Goal: Task Accomplishment & Management: Complete application form

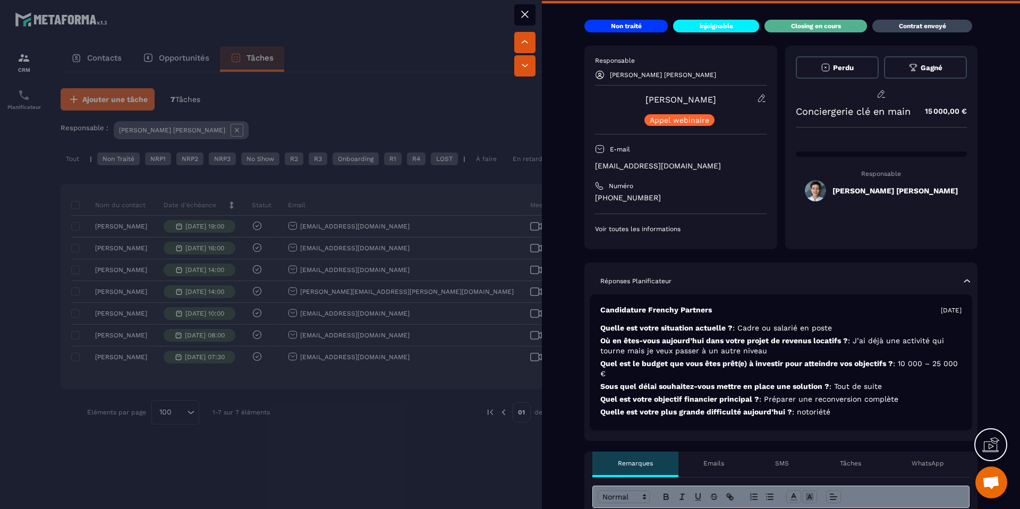
scroll to position [398, 0]
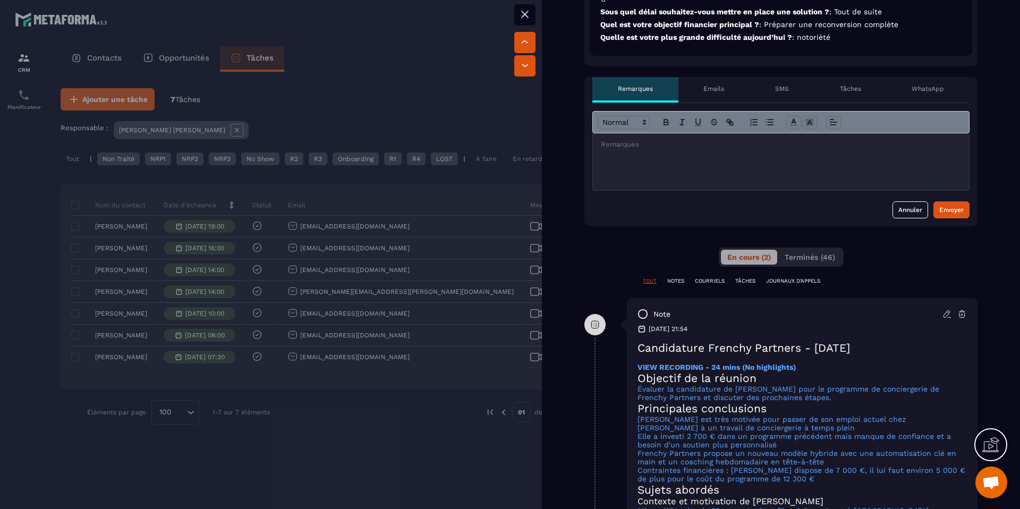
click at [626, 169] on div at bounding box center [781, 161] width 376 height 57
click at [939, 204] on div "Envoyer" at bounding box center [951, 209] width 24 height 11
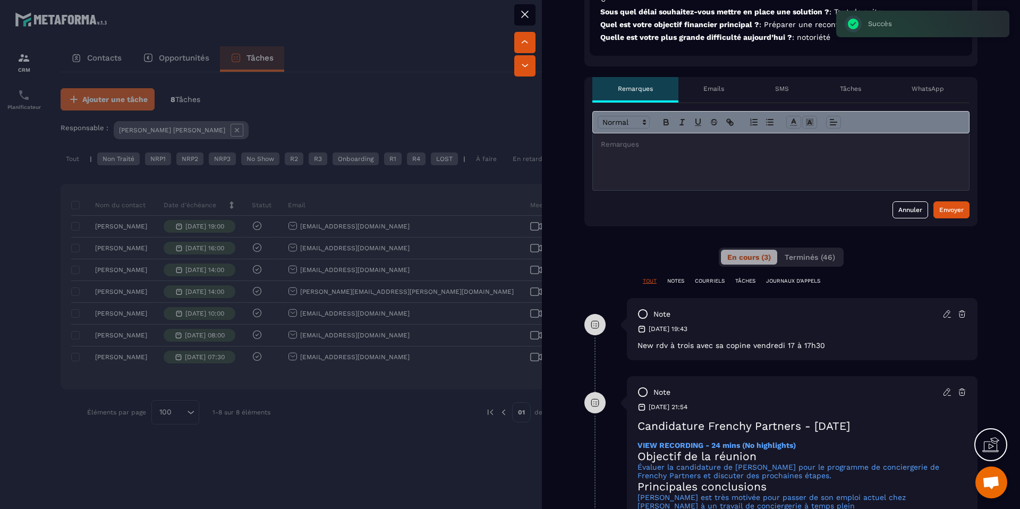
click at [465, 416] on div at bounding box center [510, 254] width 1020 height 509
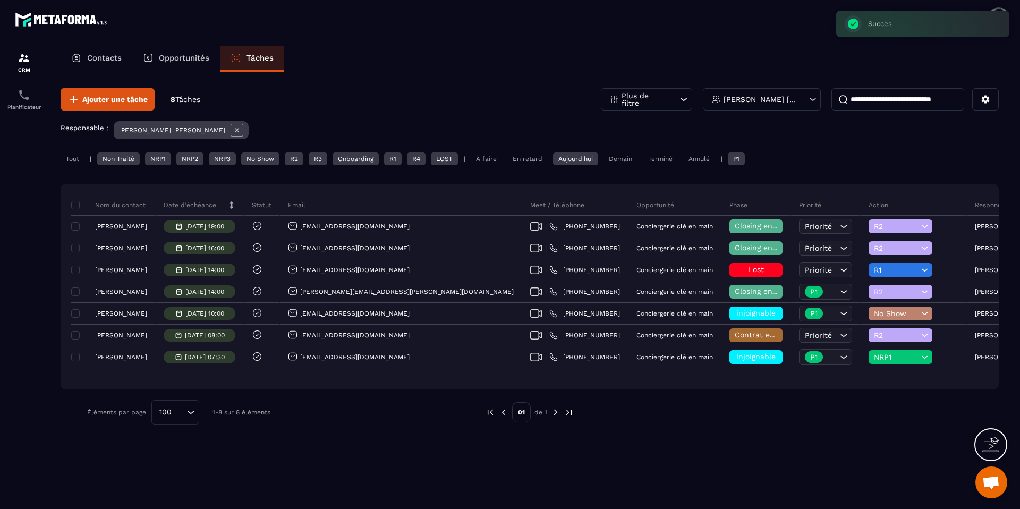
click at [79, 156] on div "Tout" at bounding box center [73, 158] width 24 height 13
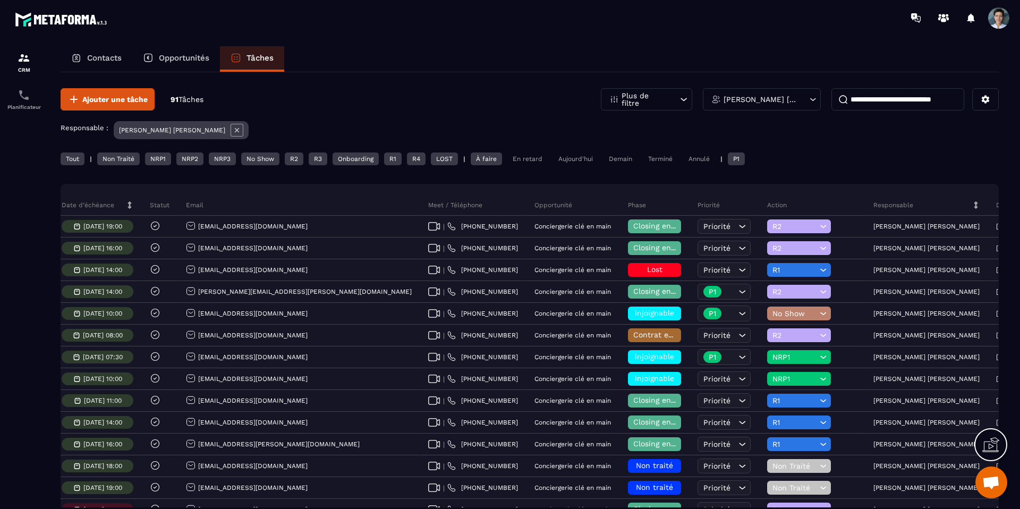
click at [988, 199] on div "Date de création" at bounding box center [1026, 204] width 76 height 21
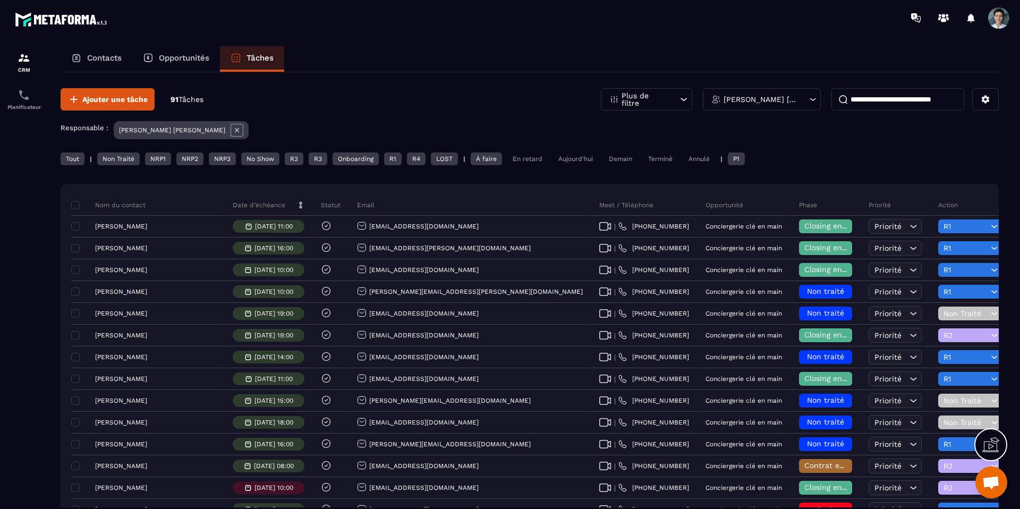
click at [631, 160] on div "Demain" at bounding box center [620, 158] width 34 height 13
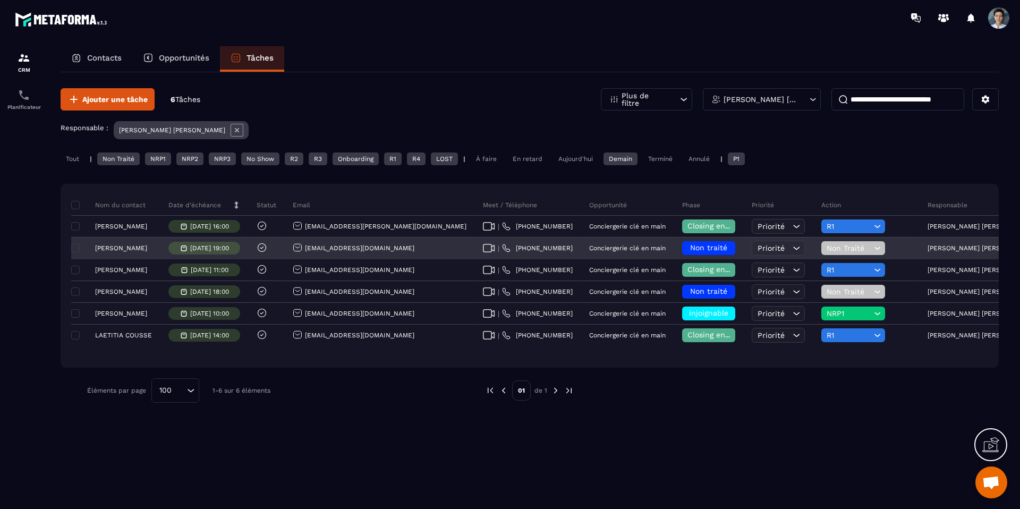
click at [687, 245] on h6 "Non traité" at bounding box center [708, 248] width 42 height 8
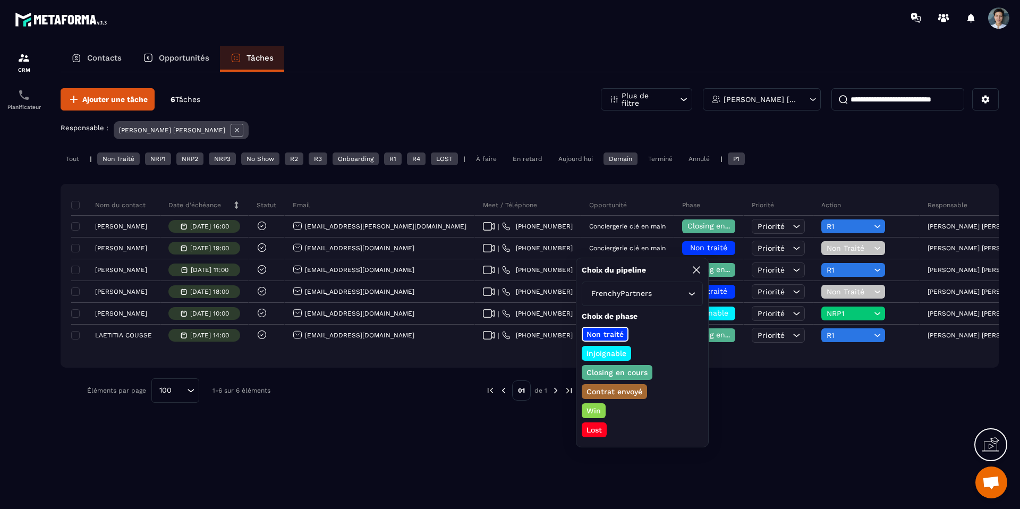
click at [613, 375] on p "Closing en cours" at bounding box center [617, 372] width 64 height 11
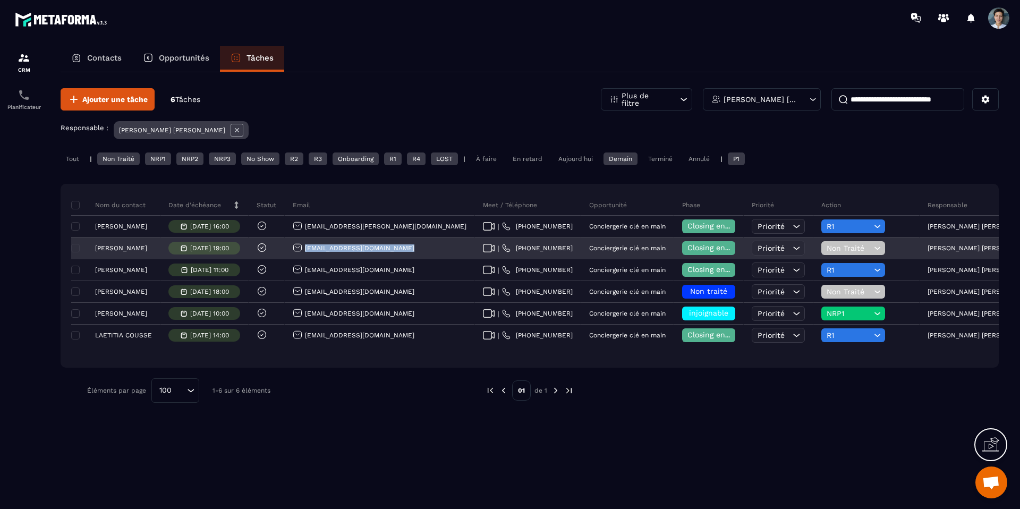
drag, startPoint x: 411, startPoint y: 248, endPoint x: 310, endPoint y: 246, distance: 101.5
click at [310, 246] on div "[EMAIL_ADDRESS][DOMAIN_NAME]" at bounding box center [380, 248] width 190 height 21
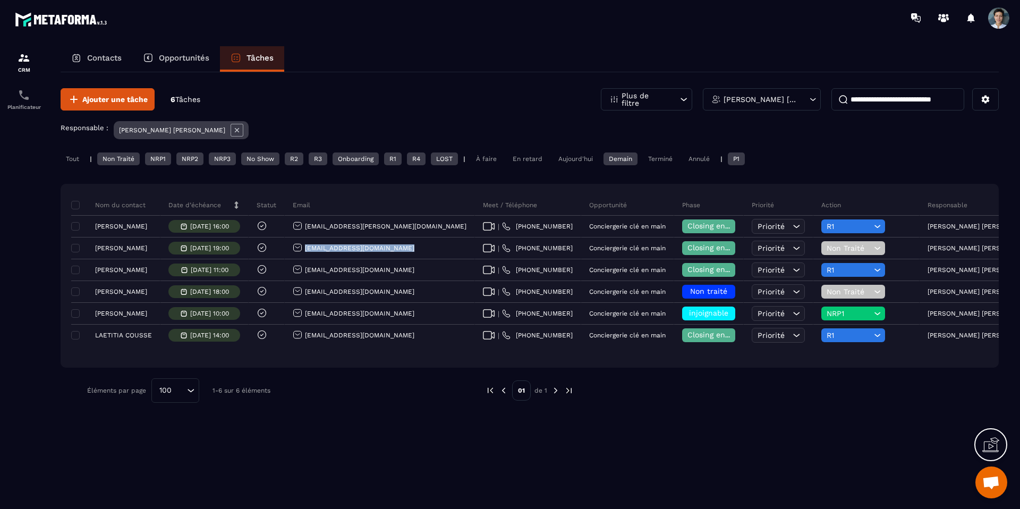
copy p "[EMAIL_ADDRESS][DOMAIN_NAME]"
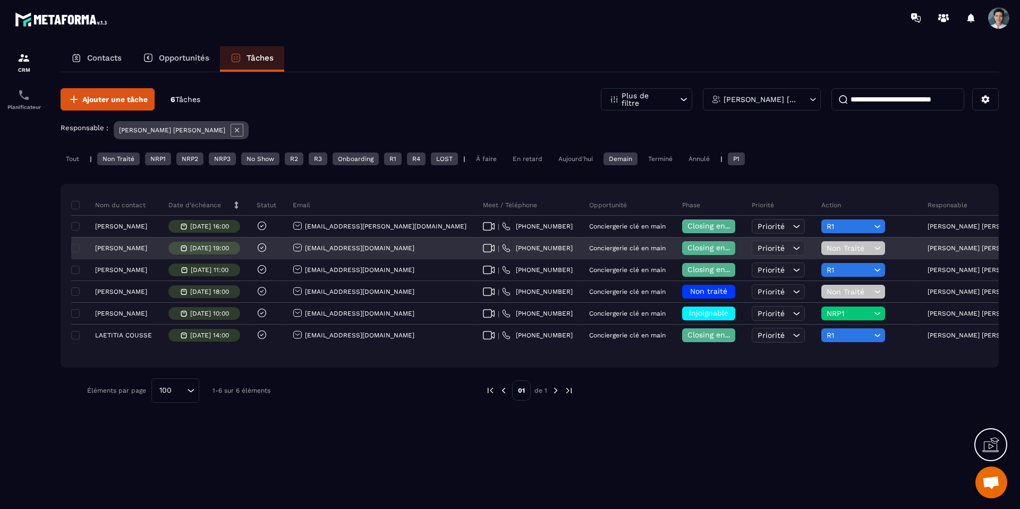
click at [826, 251] on span "Non Traité" at bounding box center [848, 248] width 45 height 8
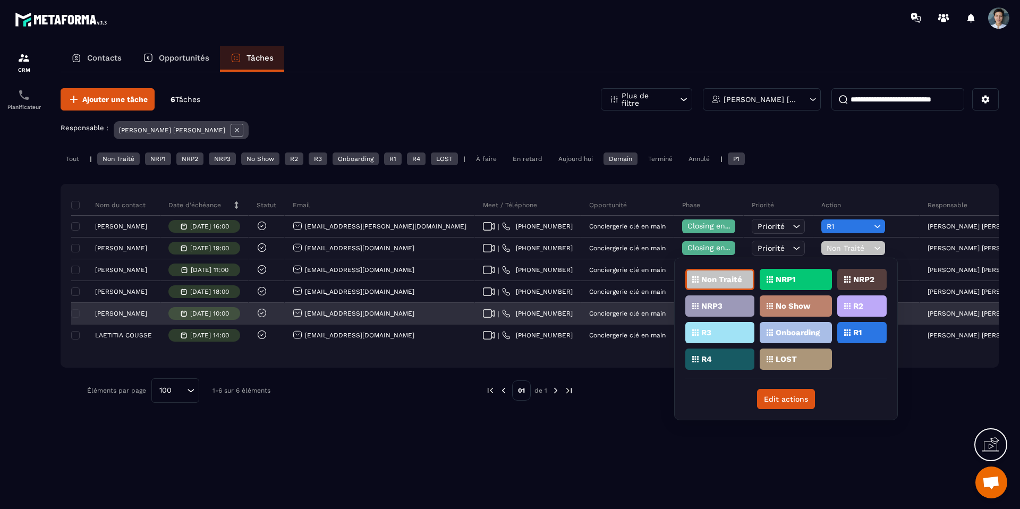
drag, startPoint x: 842, startPoint y: 310, endPoint x: 847, endPoint y: 307, distance: 5.7
click at [842, 310] on div "R2" at bounding box center [861, 305] width 49 height 21
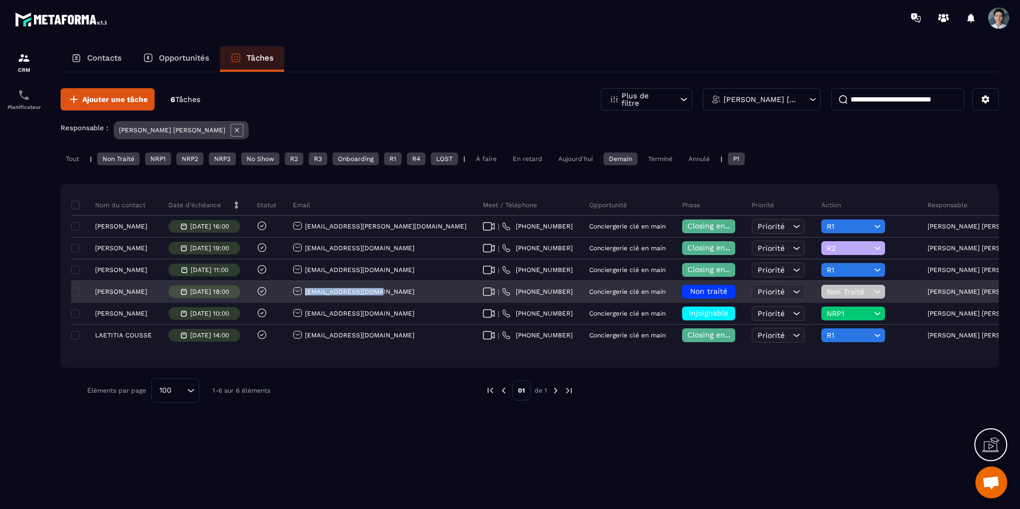
drag, startPoint x: 387, startPoint y: 291, endPoint x: 310, endPoint y: 284, distance: 77.3
click at [310, 284] on div "[EMAIL_ADDRESS][DOMAIN_NAME]" at bounding box center [380, 291] width 190 height 21
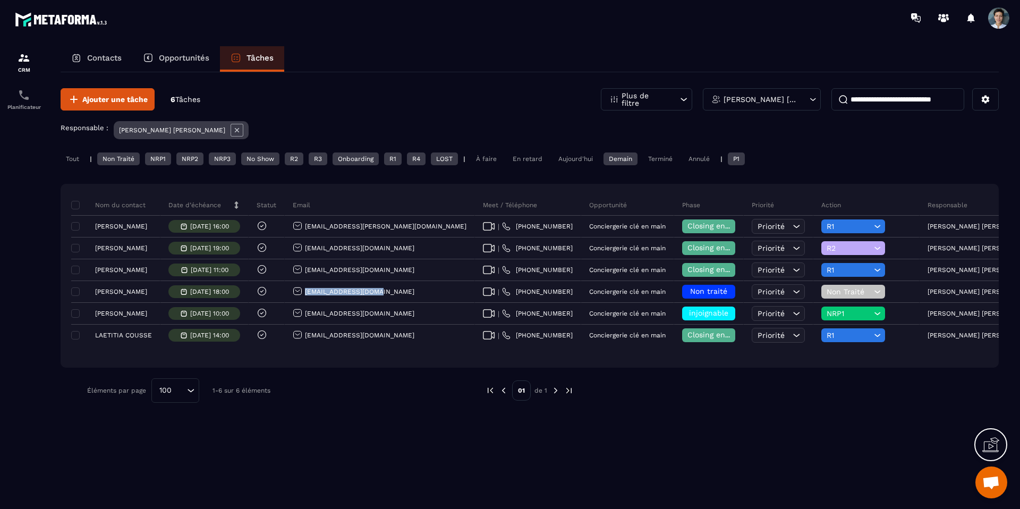
copy p "[EMAIL_ADDRESS][DOMAIN_NAME]"
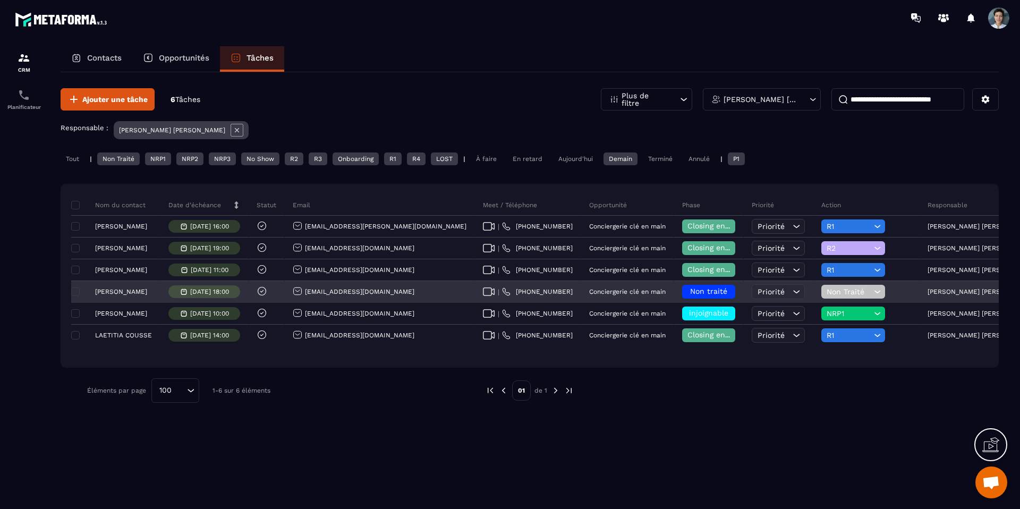
click at [690, 287] on span "Non traité" at bounding box center [708, 291] width 37 height 8
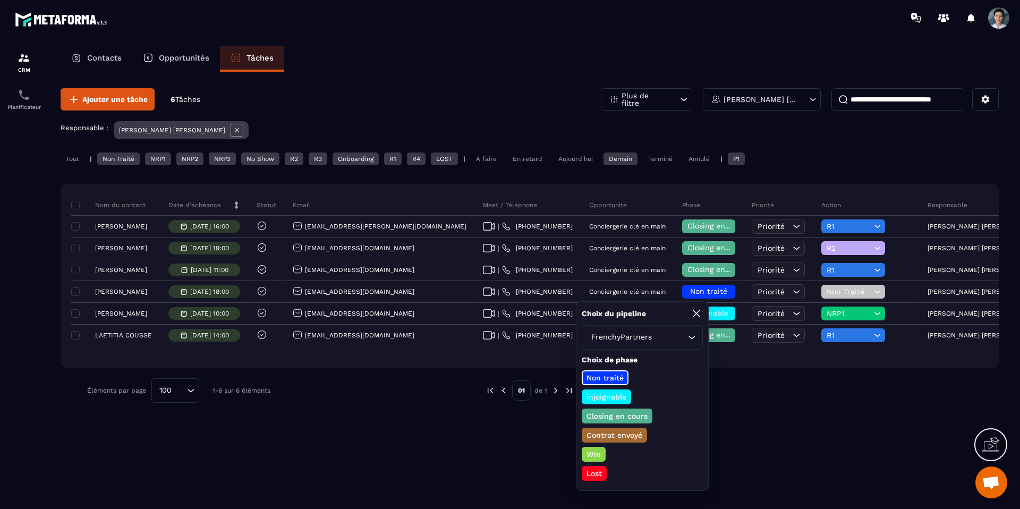
click at [620, 419] on p "Closing en cours" at bounding box center [617, 416] width 64 height 11
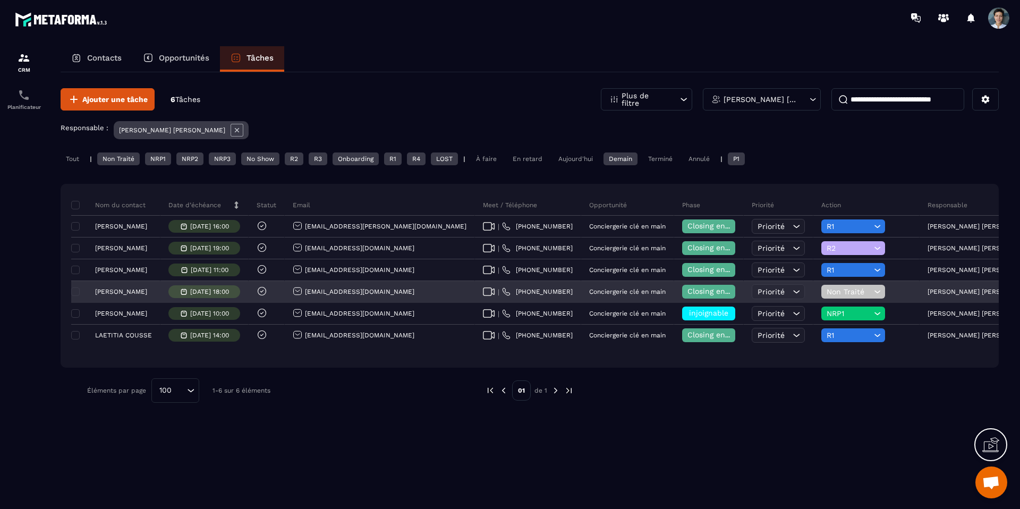
click at [826, 294] on span "Non Traité" at bounding box center [848, 291] width 45 height 8
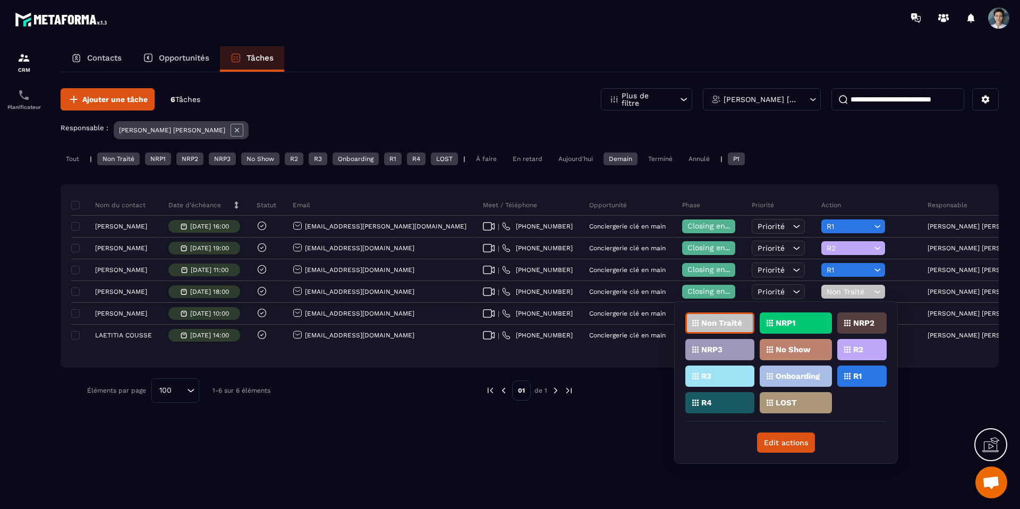
click at [723, 381] on div "R3" at bounding box center [719, 375] width 69 height 21
